Goal: Task Accomplishment & Management: Manage account settings

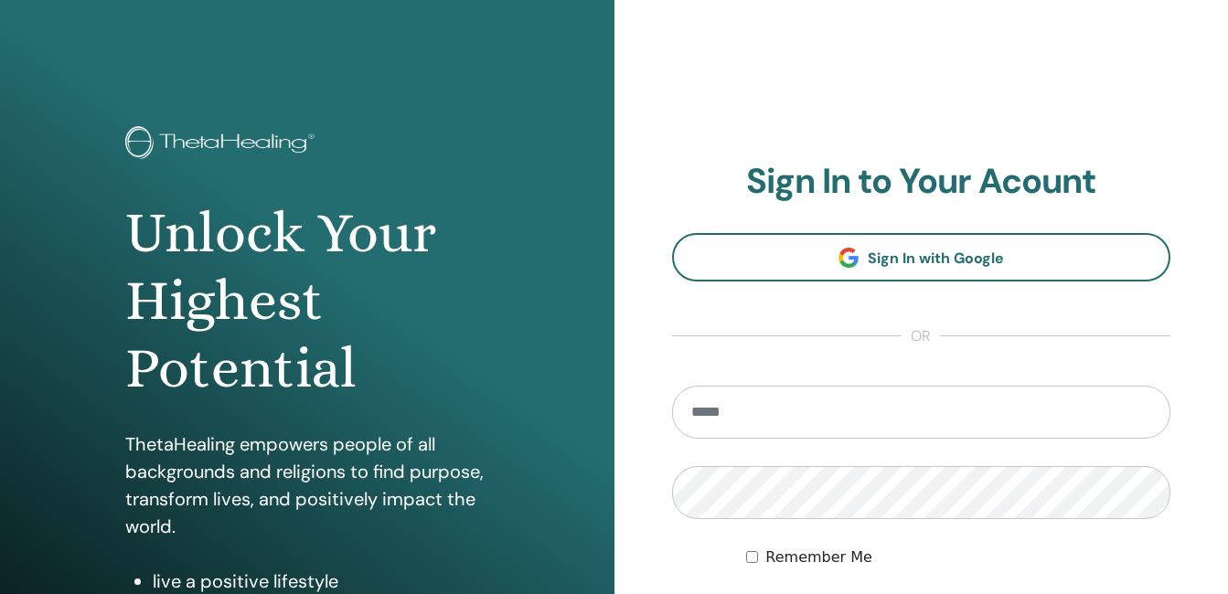
click at [720, 416] on input "email" at bounding box center [921, 412] width 499 height 53
type input "**********"
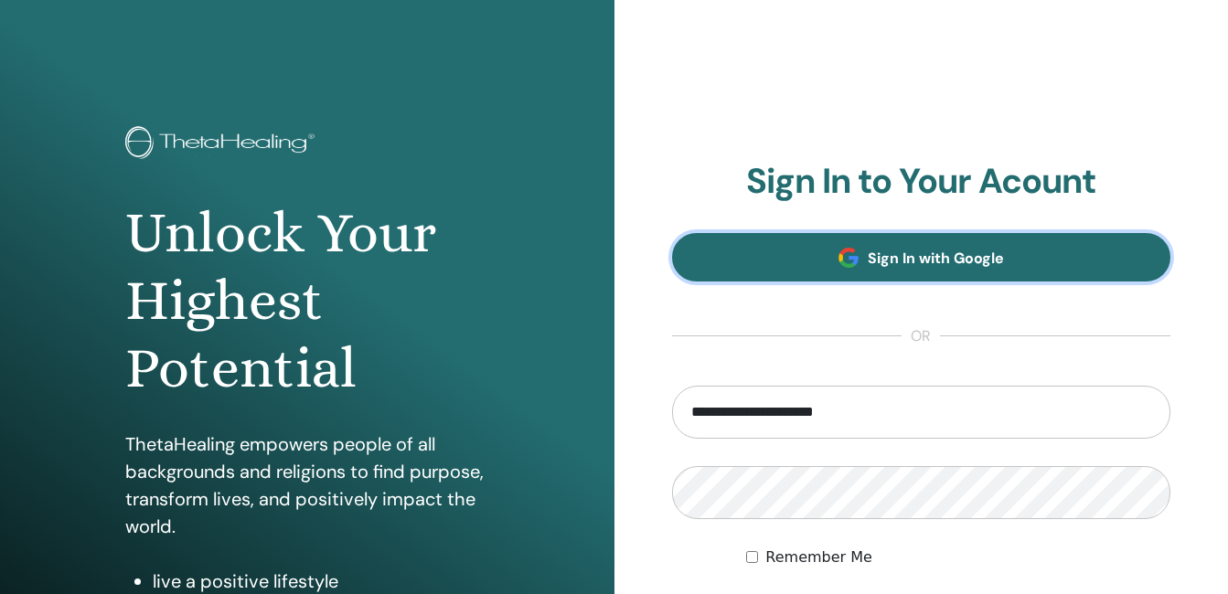
click at [881, 263] on span "Sign In with Google" at bounding box center [936, 258] width 136 height 19
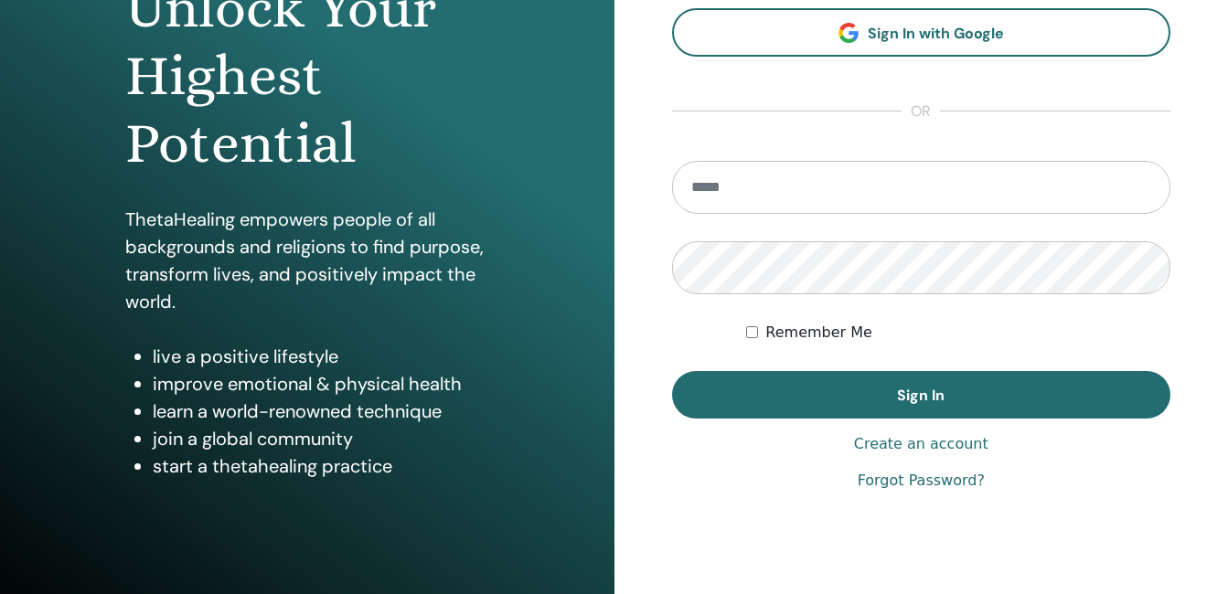
scroll to position [252, 0]
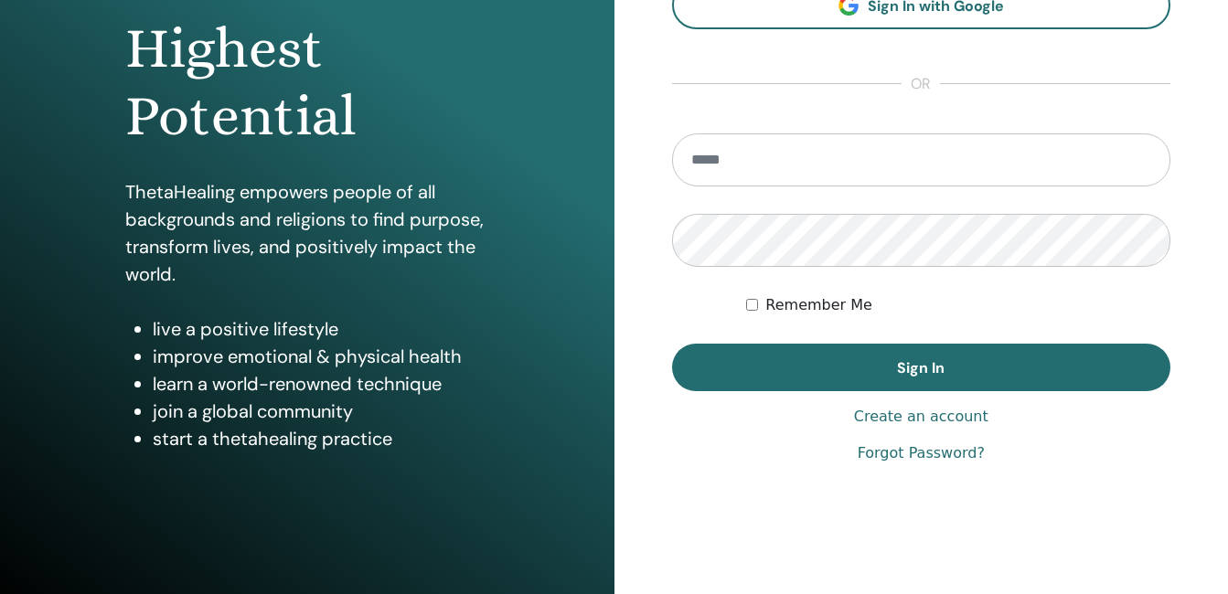
click at [940, 450] on link "Forgot Password?" at bounding box center [921, 454] width 127 height 22
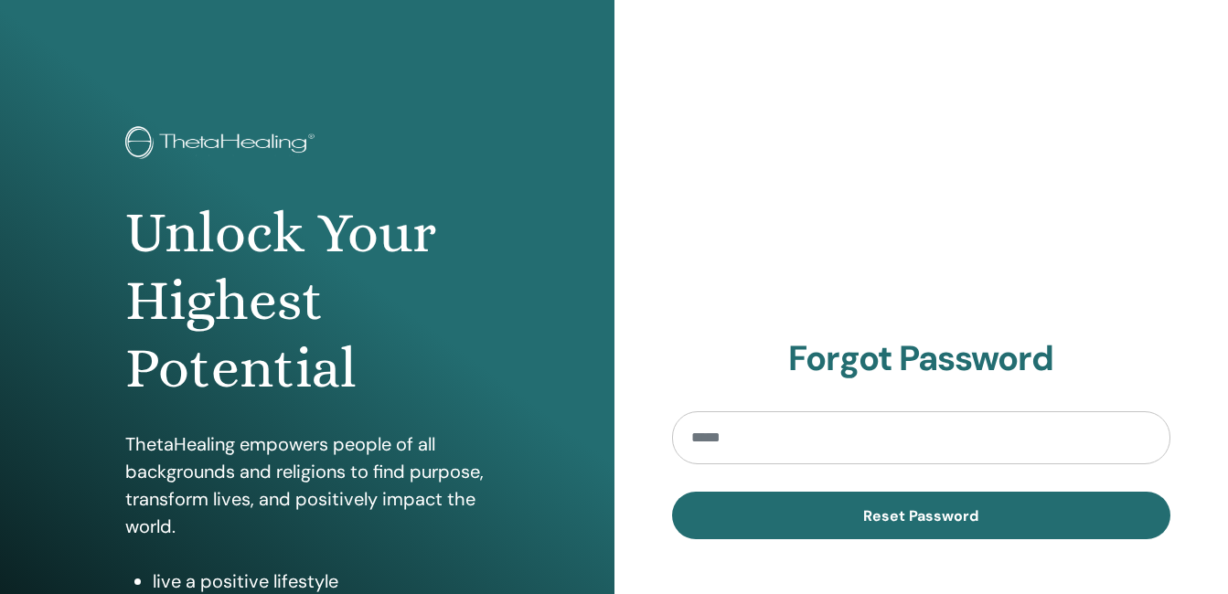
click at [838, 427] on input "email" at bounding box center [921, 437] width 499 height 53
type input "**********"
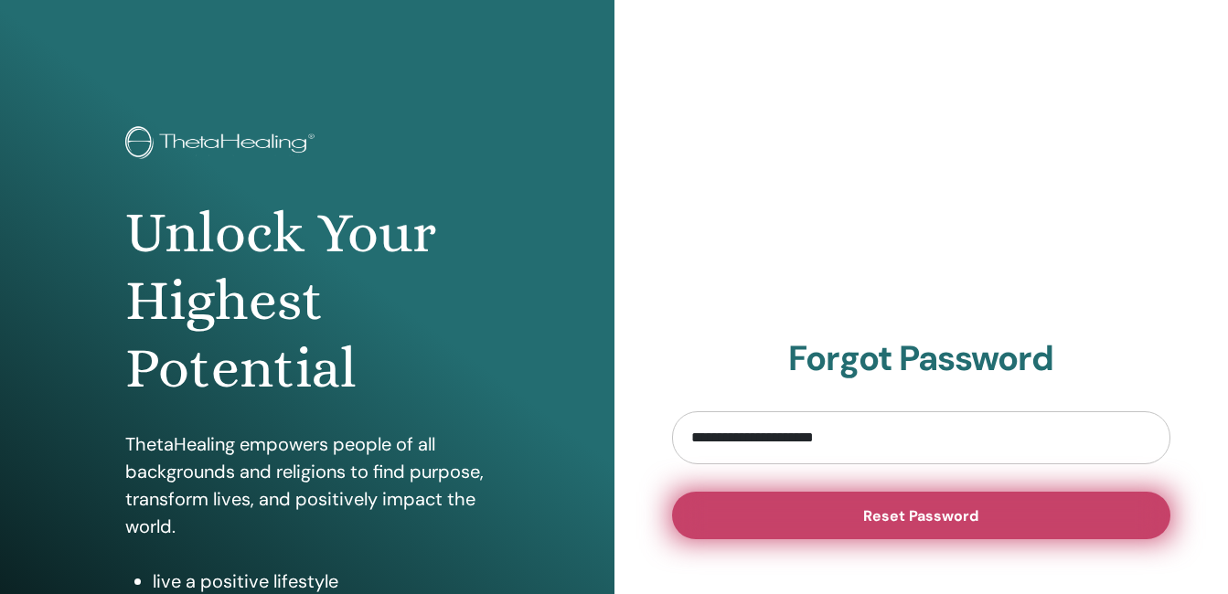
click at [858, 508] on button "Reset Password" at bounding box center [921, 516] width 499 height 48
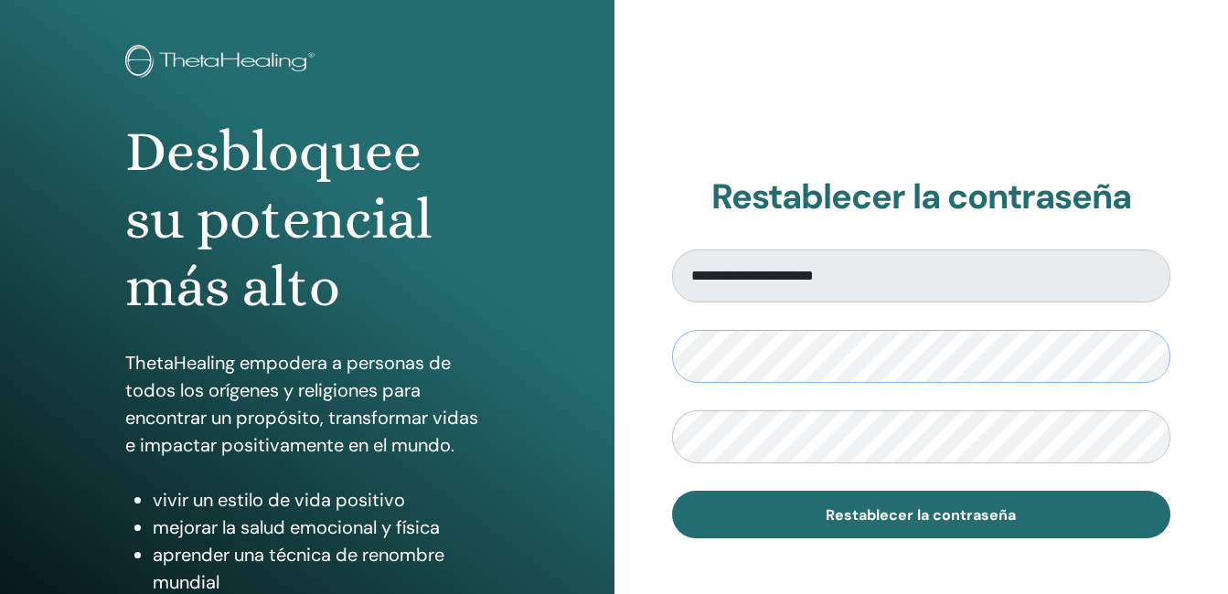
scroll to position [87, 0]
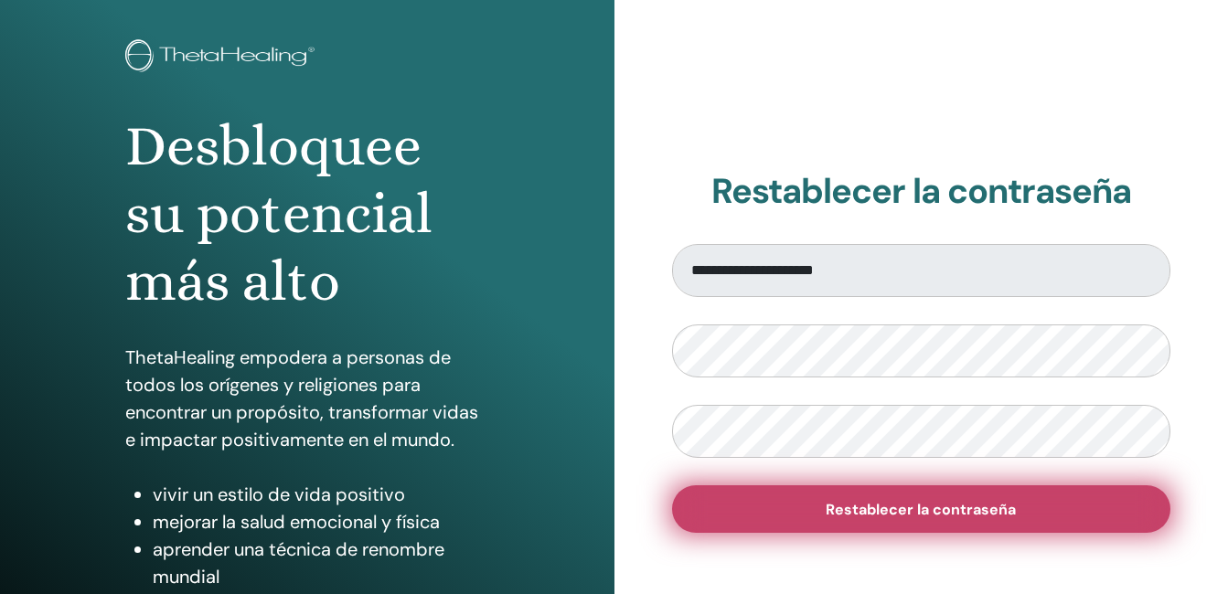
click at [967, 507] on span "Restablecer la contraseña" at bounding box center [921, 509] width 190 height 19
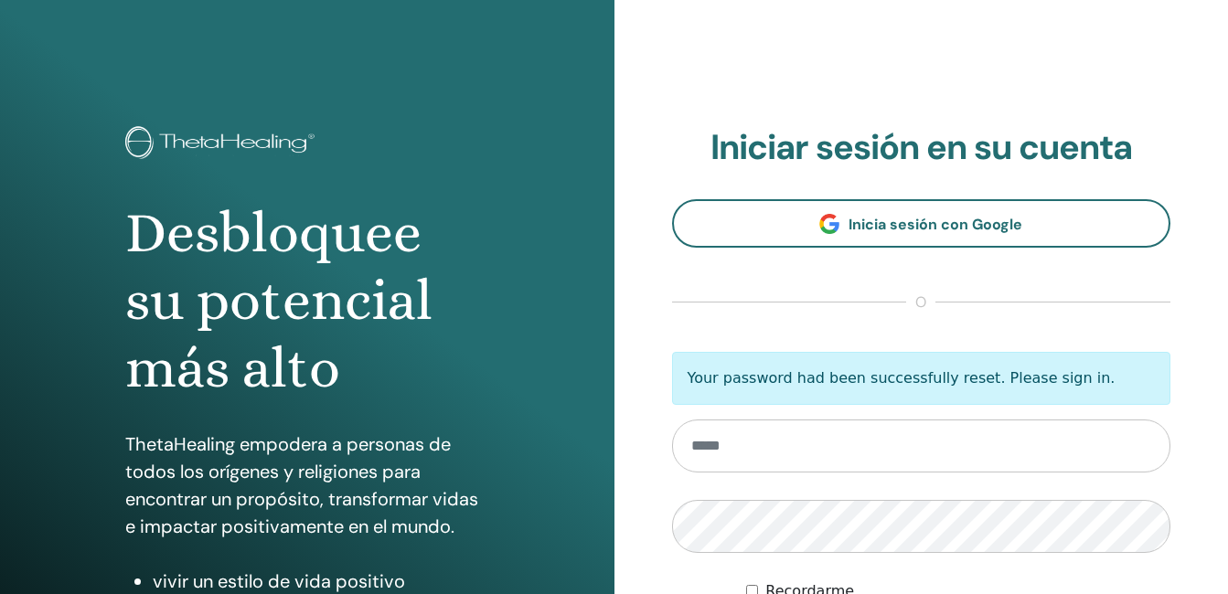
click at [817, 445] on input "email" at bounding box center [921, 446] width 499 height 53
type input "**********"
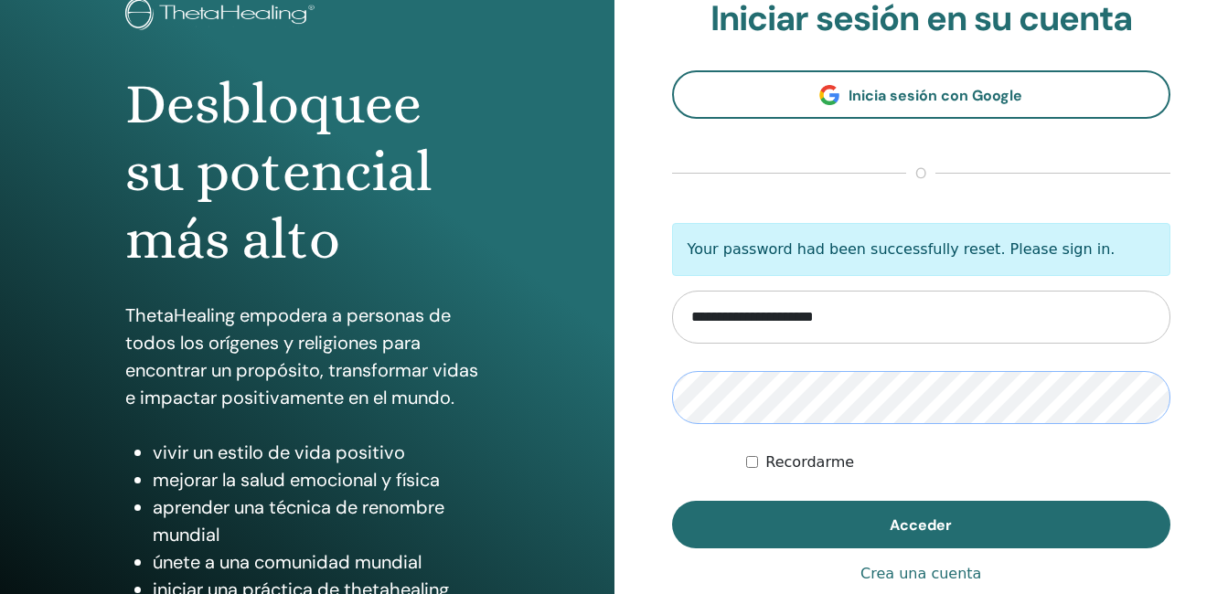
scroll to position [133, 0]
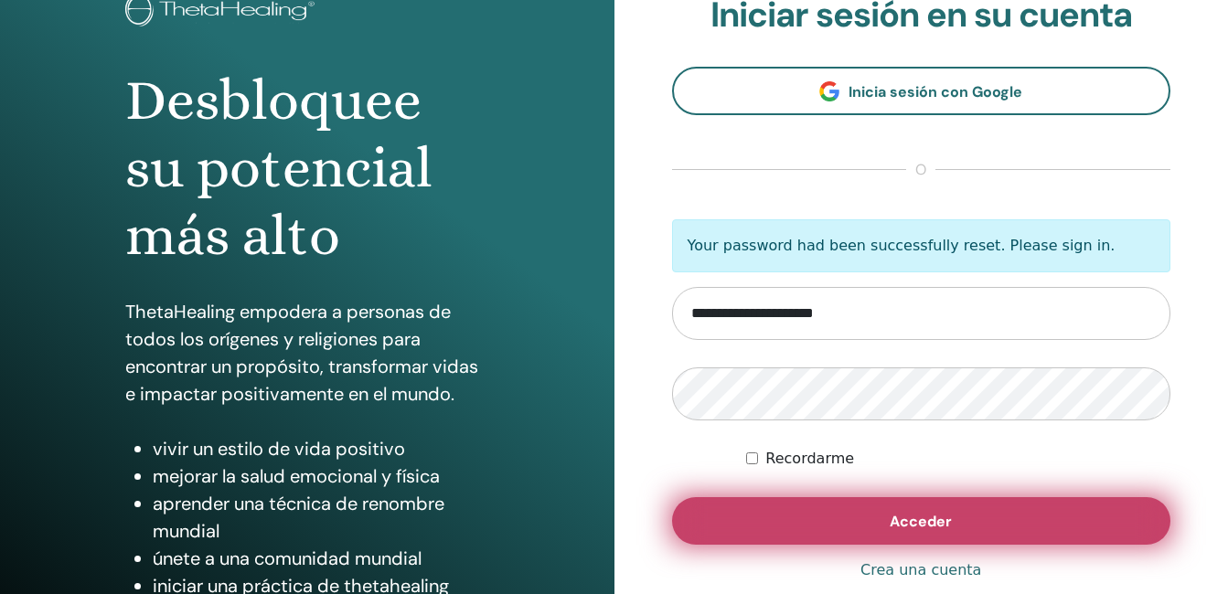
click at [910, 517] on span "Acceder" at bounding box center [921, 521] width 62 height 19
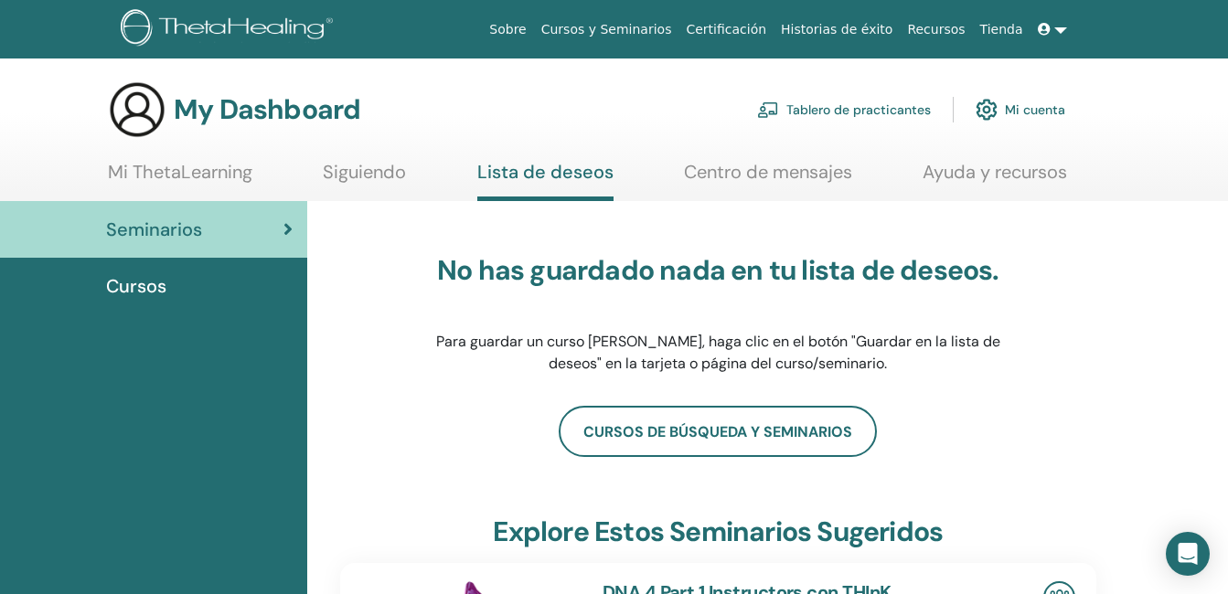
click at [143, 288] on span "Cursos" at bounding box center [136, 285] width 60 height 27
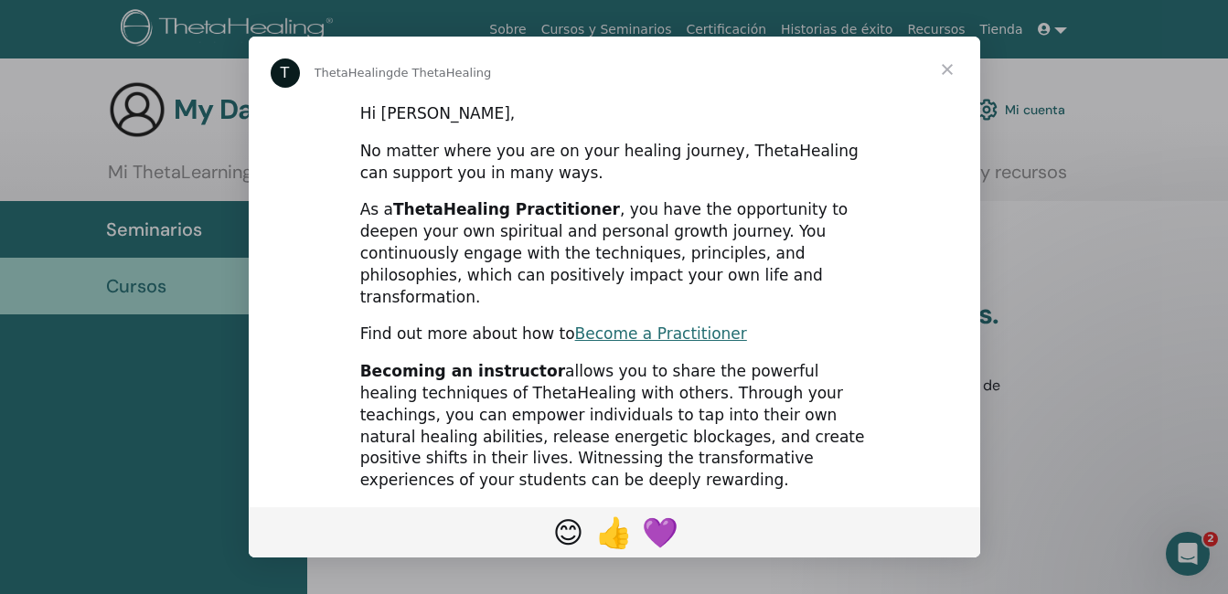
click at [950, 67] on span "Cerrar" at bounding box center [947, 70] width 66 height 66
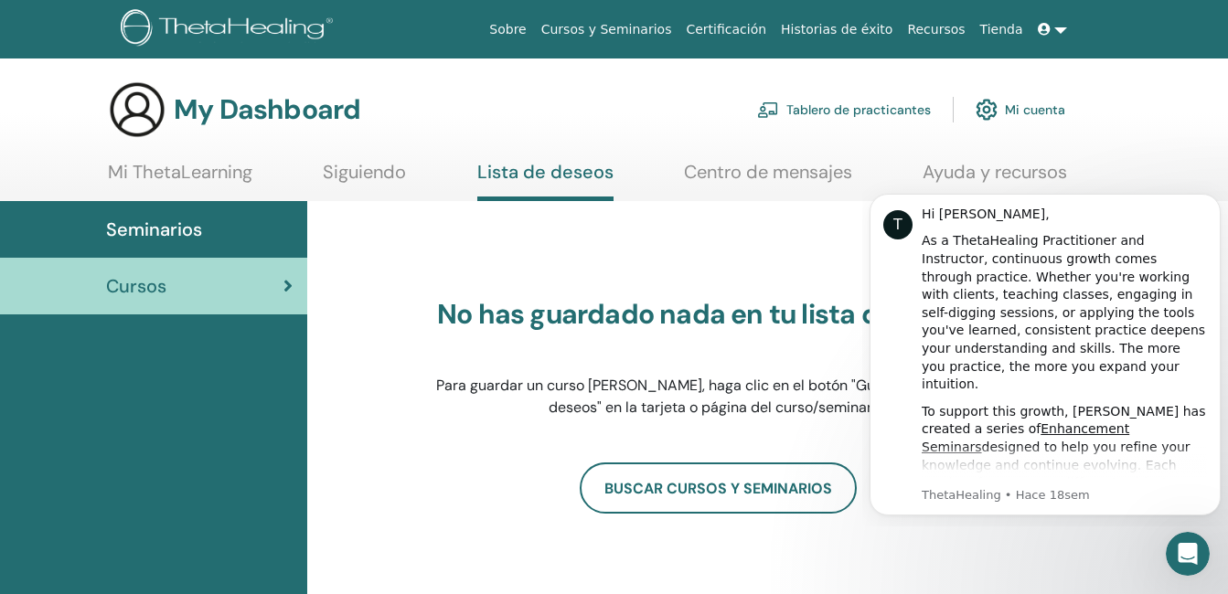
click at [841, 109] on link "Tablero de practicantes" at bounding box center [844, 110] width 174 height 40
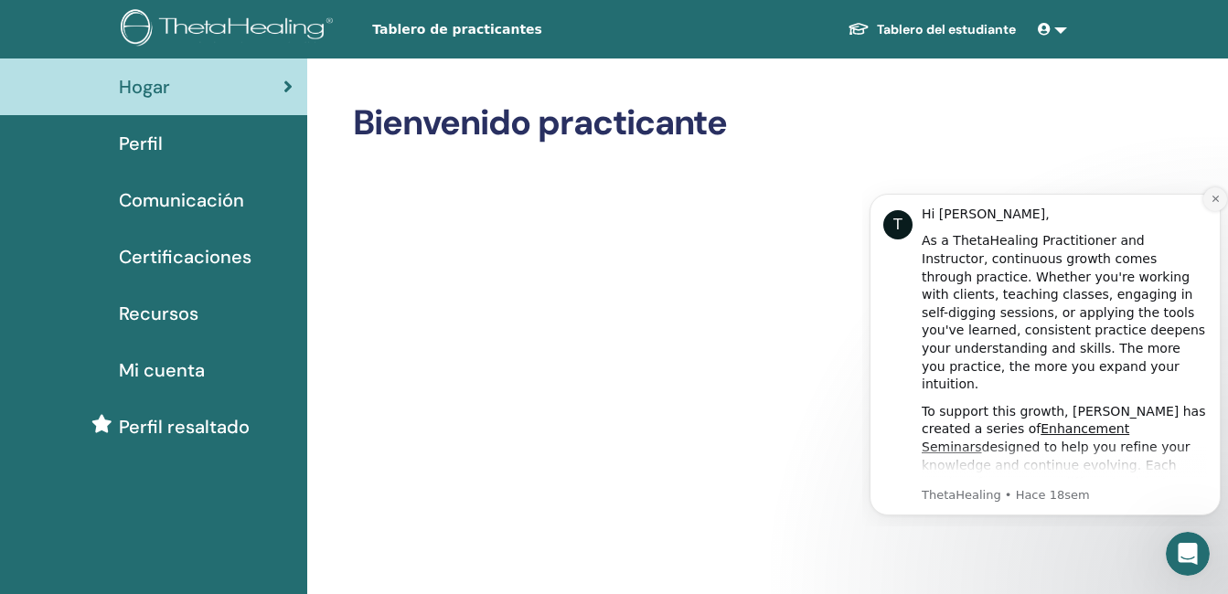
click at [1212, 198] on icon "Dismiss notification" at bounding box center [1216, 199] width 10 height 10
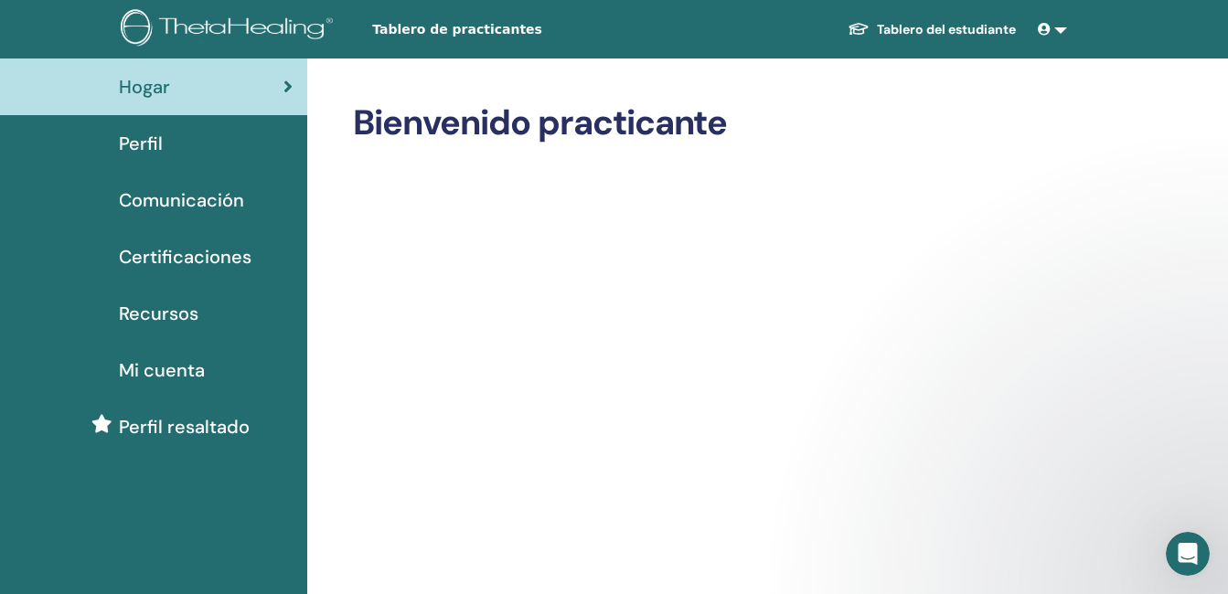
click at [1059, 32] on link at bounding box center [1053, 30] width 44 height 34
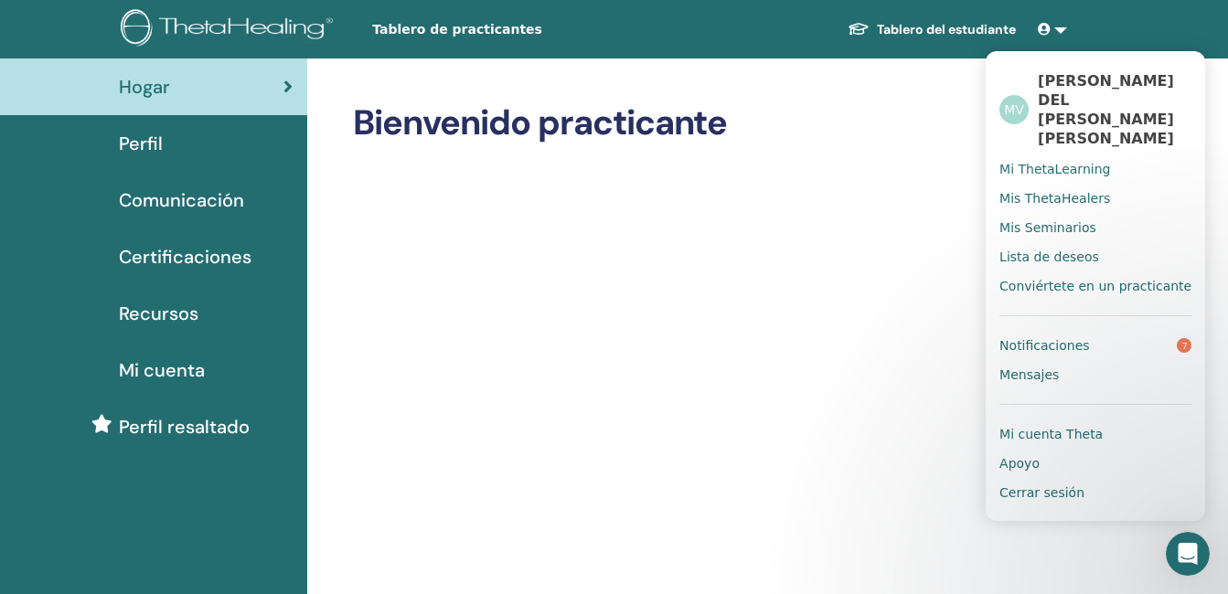
click at [1058, 337] on span "Notificaciones" at bounding box center [1044, 345] width 90 height 16
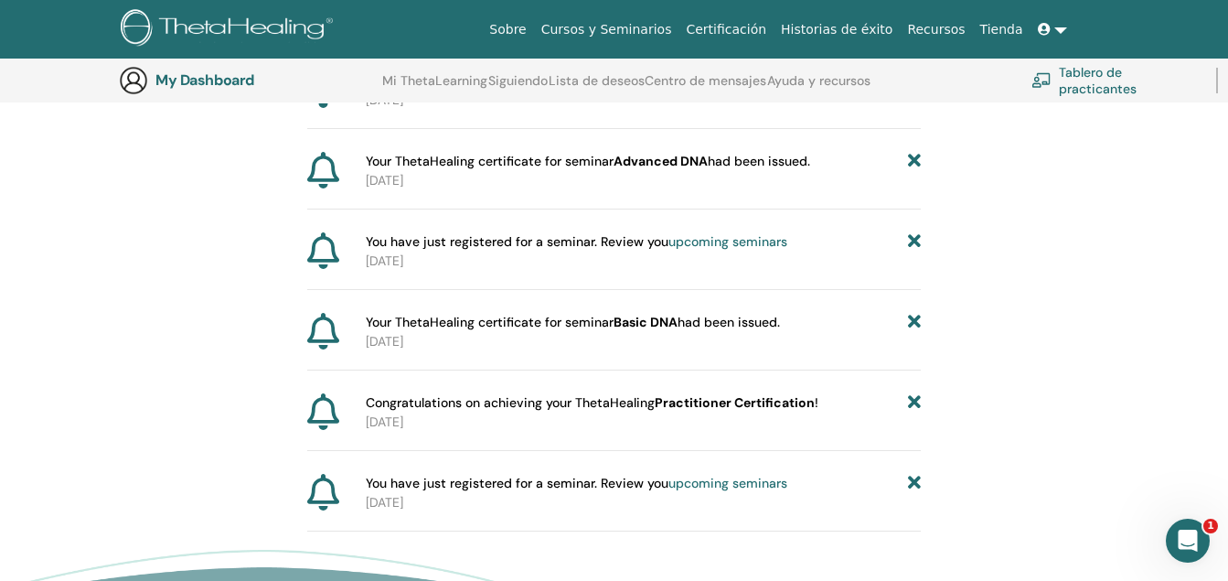
scroll to position [363, 0]
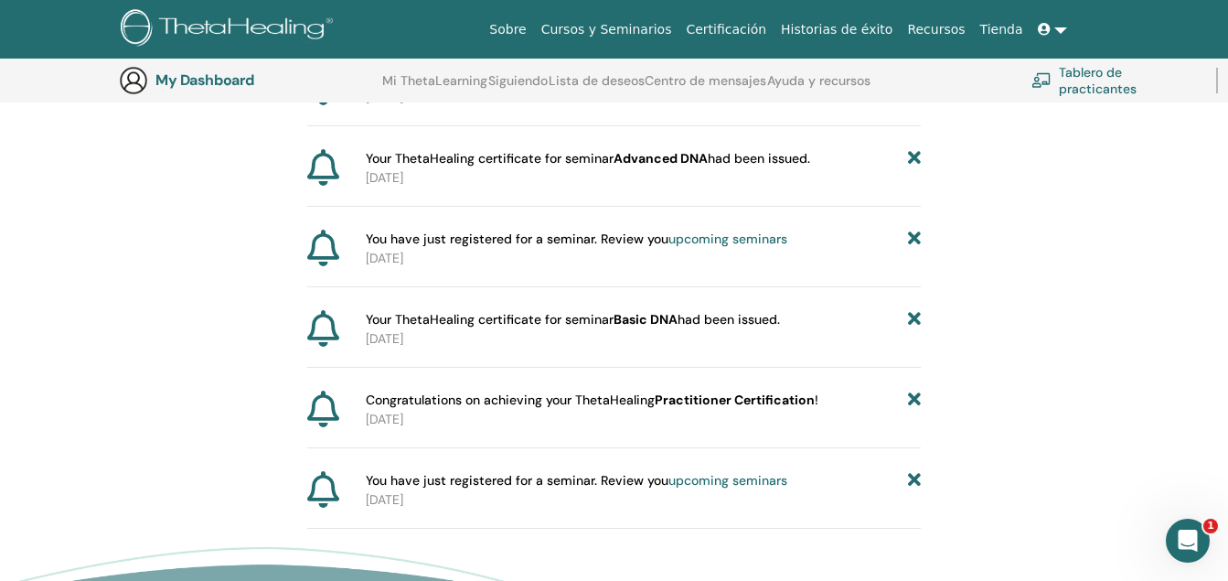
click at [763, 377] on div "Notificaciones Your ThetaHealing certificate for seminar Dig Deeper had been is…" at bounding box center [614, 221] width 614 height 614
